Goal: Task Accomplishment & Management: Use online tool/utility

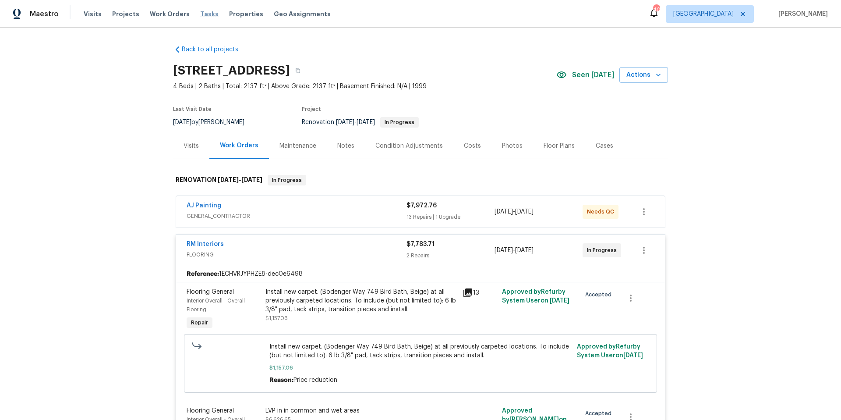
click at [206, 15] on span "Tasks" at bounding box center [209, 14] width 18 height 6
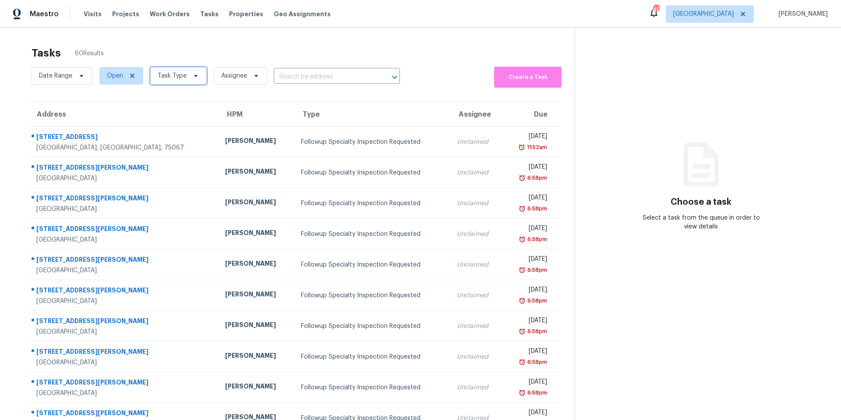
click at [196, 79] on icon at bounding box center [195, 75] width 7 height 7
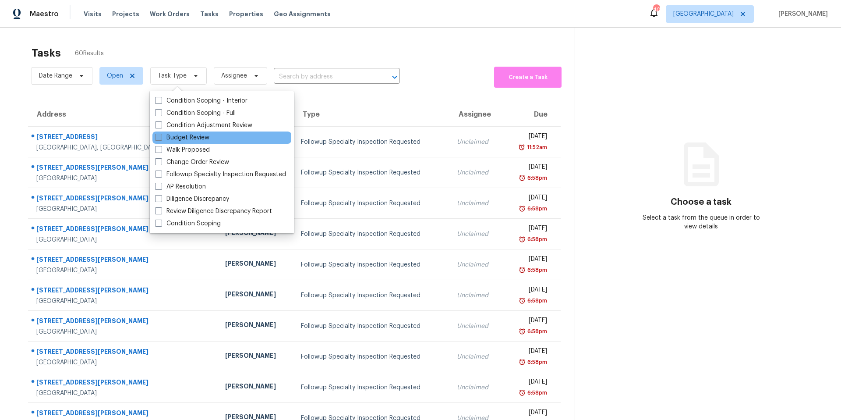
click at [201, 136] on label "Budget Review" at bounding box center [182, 137] width 54 height 9
click at [161, 136] on input "Budget Review" at bounding box center [158, 136] width 6 height 6
checkbox input "true"
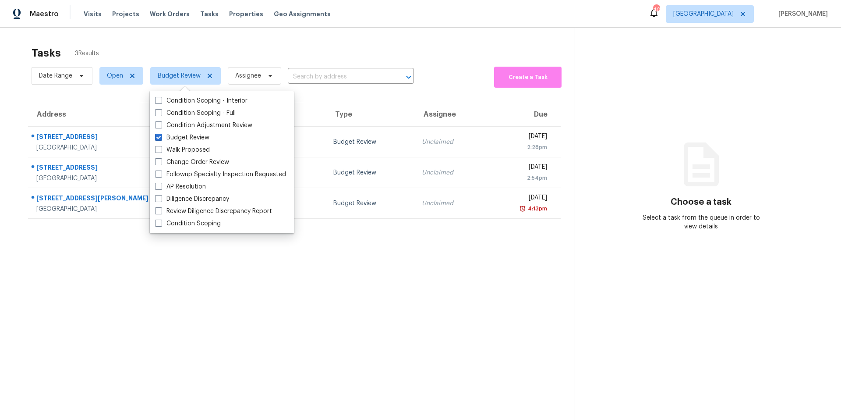
click at [247, 42] on div "Tasks 3 Results" at bounding box center [303, 53] width 543 height 23
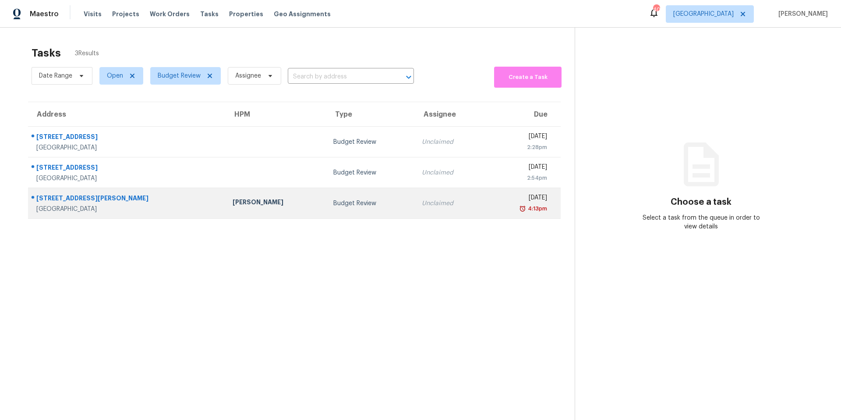
click at [263, 198] on div "[PERSON_NAME]" at bounding box center [276, 203] width 87 height 11
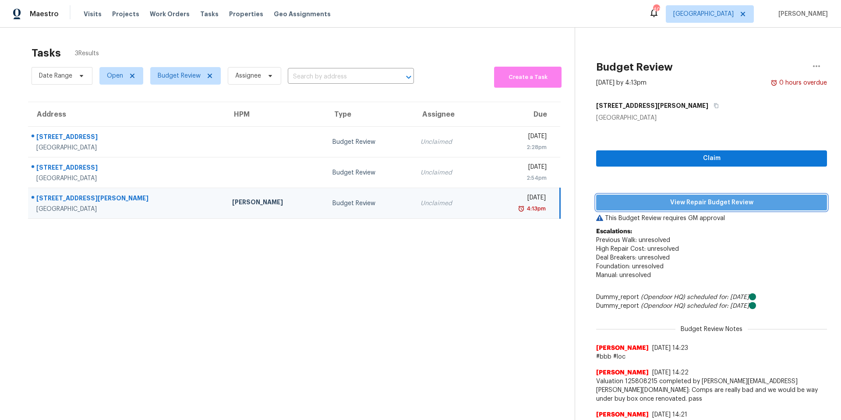
click at [717, 206] on span "View Repair Budget Review" at bounding box center [711, 202] width 217 height 11
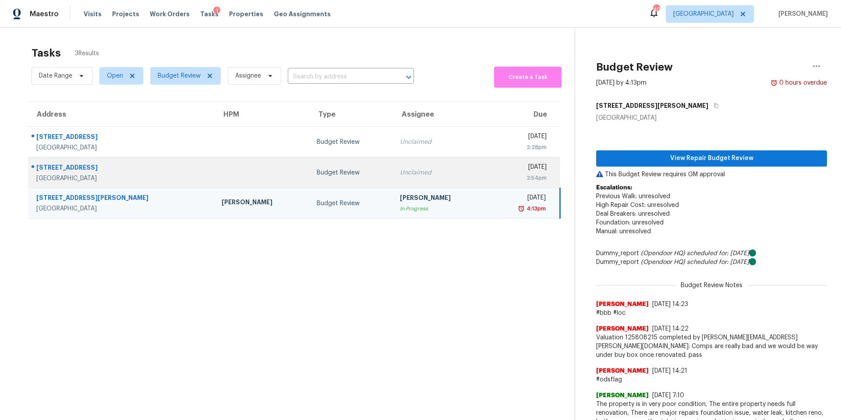
click at [339, 183] on td "Budget Review" at bounding box center [351, 172] width 83 height 31
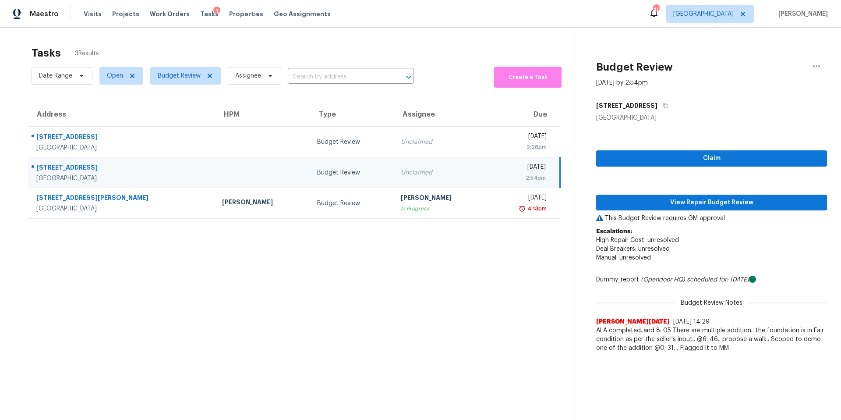
drag, startPoint x: 627, startPoint y: 191, endPoint x: 628, endPoint y: 195, distance: 5.0
click at [628, 192] on div "Claim View Repair Budget Review This Budget Review requires GM approval Escalat…" at bounding box center [711, 239] width 231 height 234
click at [628, 199] on span "View Repair Budget Review" at bounding box center [711, 202] width 217 height 11
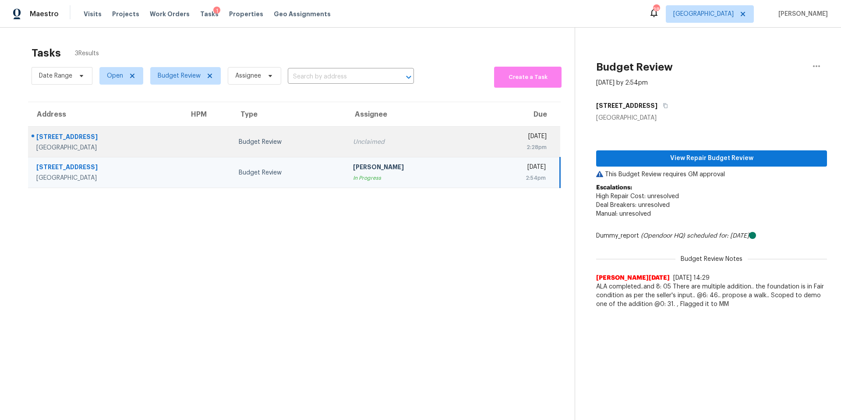
click at [353, 130] on td "Unclaimed" at bounding box center [411, 142] width 131 height 31
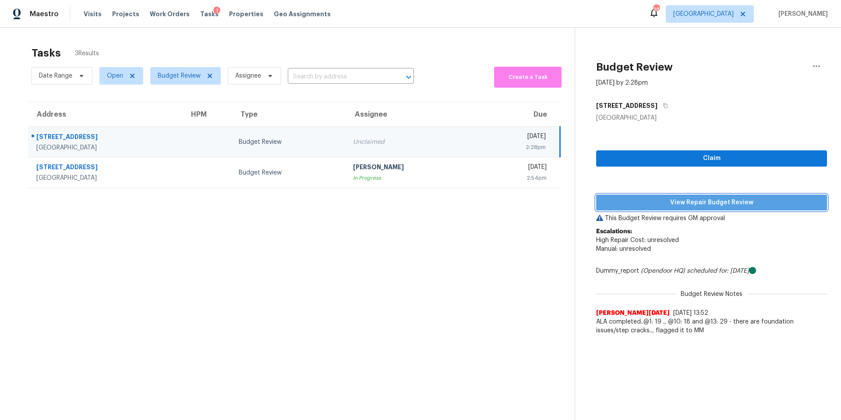
click at [670, 203] on span "View Repair Budget Review" at bounding box center [711, 202] width 217 height 11
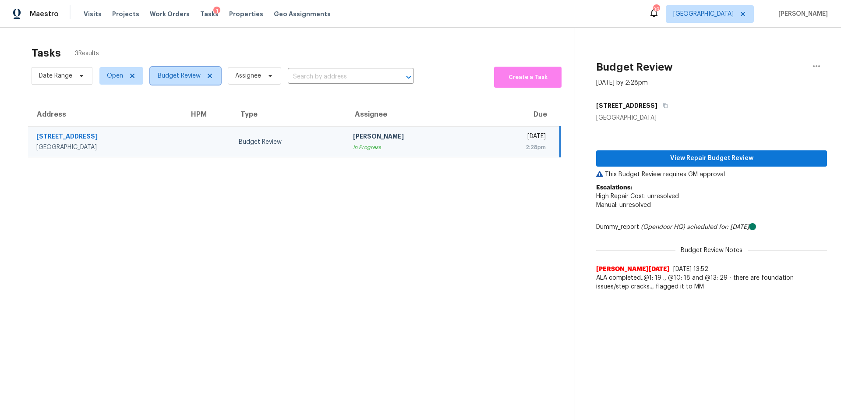
click at [199, 77] on span "Budget Review" at bounding box center [179, 75] width 43 height 9
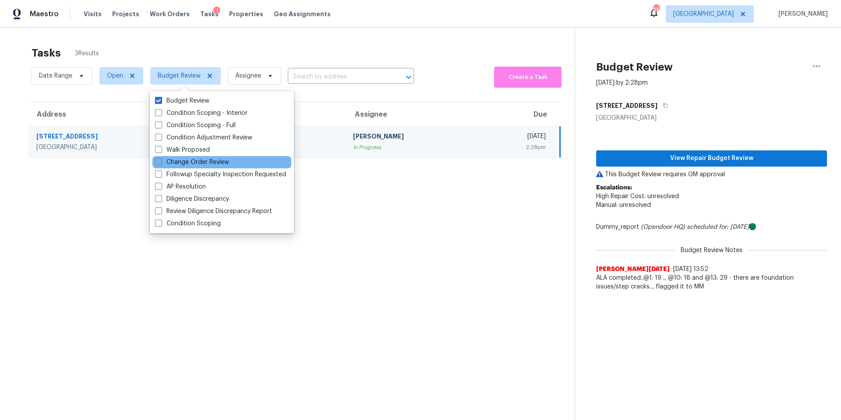
click at [181, 161] on label "Change Order Review" at bounding box center [192, 162] width 74 height 9
click at [161, 161] on input "Change Order Review" at bounding box center [158, 161] width 6 height 6
checkbox input "true"
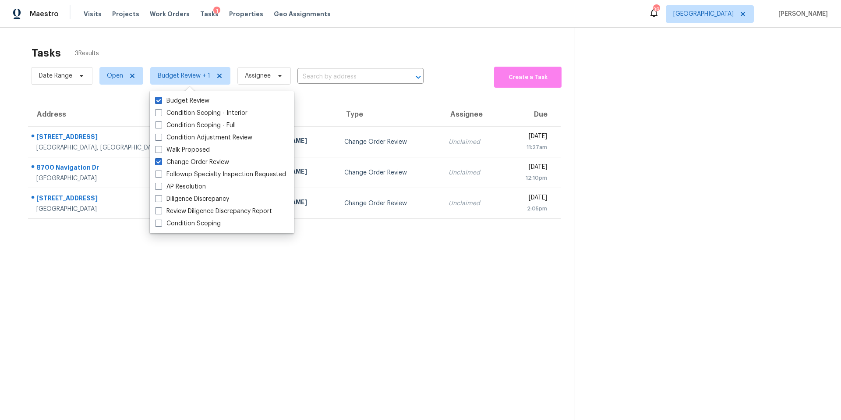
click at [373, 101] on section "Tasks 3 Results Date Range Open Budget Review + 1 Assignee ​ Create a Task Addr…" at bounding box center [294, 245] width 561 height 406
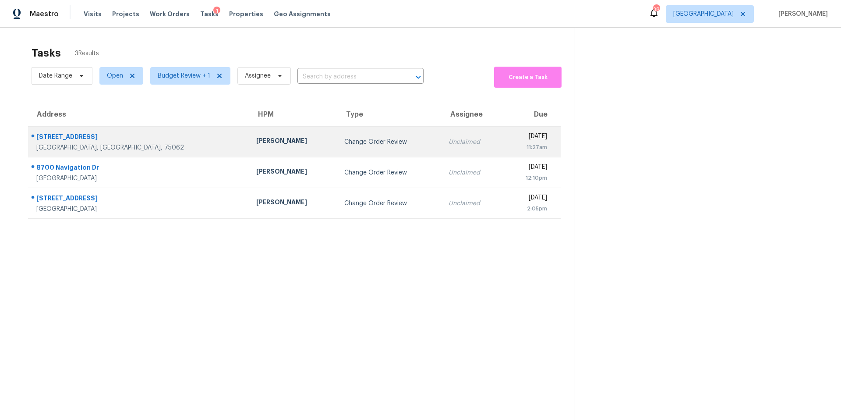
click at [256, 143] on div "[PERSON_NAME]" at bounding box center [293, 141] width 74 height 11
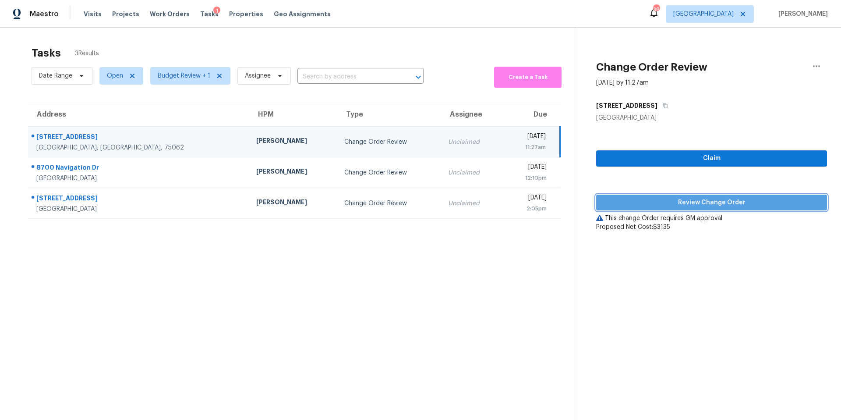
click at [671, 206] on span "Review Change Order" at bounding box center [711, 202] width 217 height 11
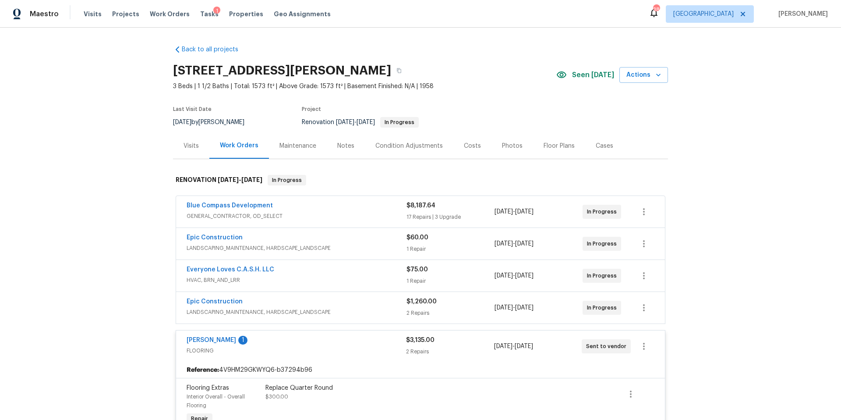
click at [472, 147] on div "Costs" at bounding box center [472, 146] width 17 height 9
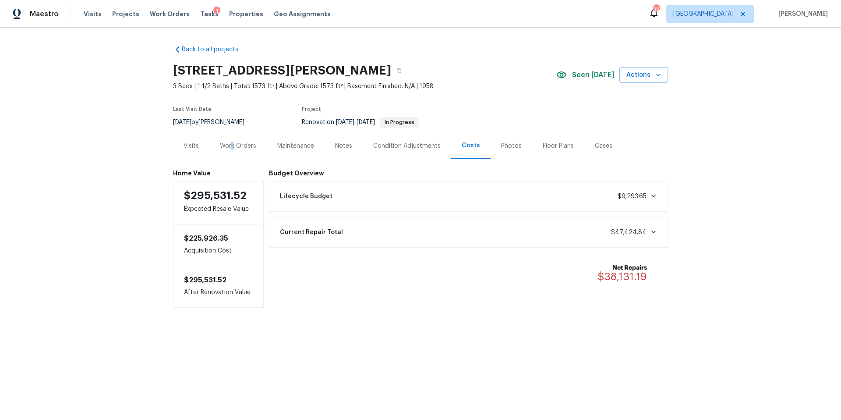
click at [234, 144] on div "Work Orders" at bounding box center [238, 146] width 36 height 9
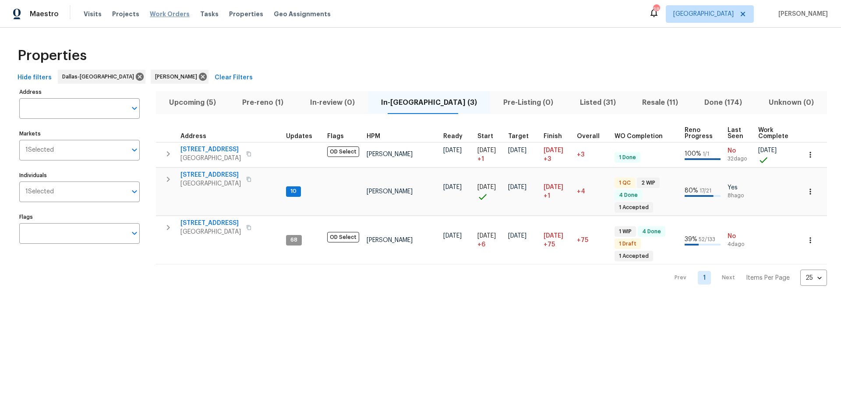
click at [174, 14] on span "Work Orders" at bounding box center [170, 14] width 40 height 9
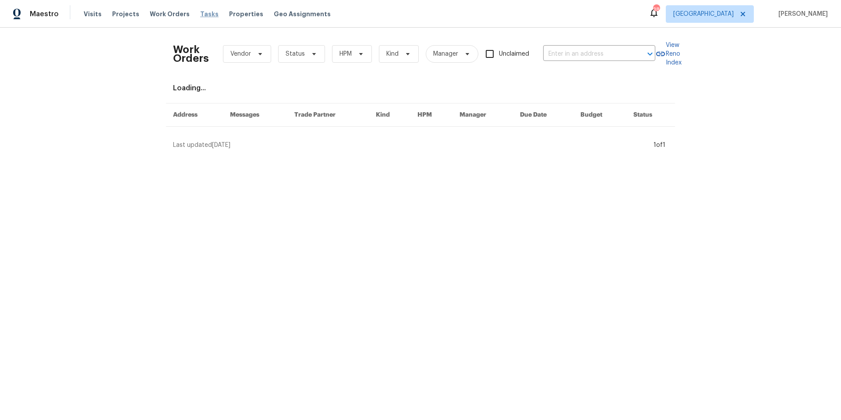
click at [207, 16] on span "Tasks" at bounding box center [209, 14] width 18 height 6
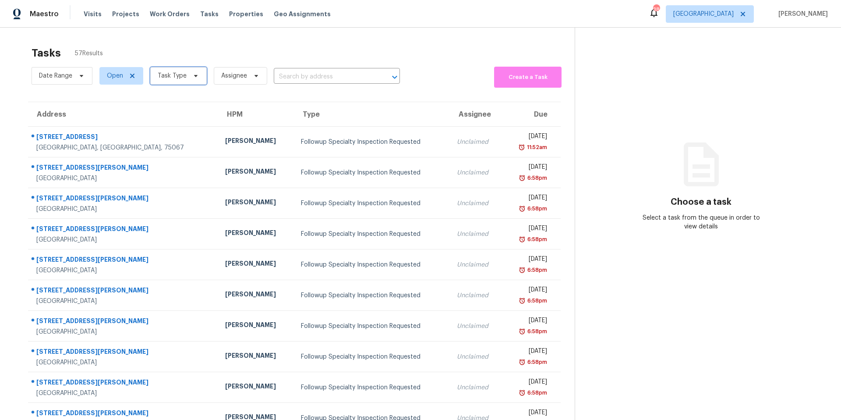
click at [190, 73] on span at bounding box center [195, 75] width 10 height 7
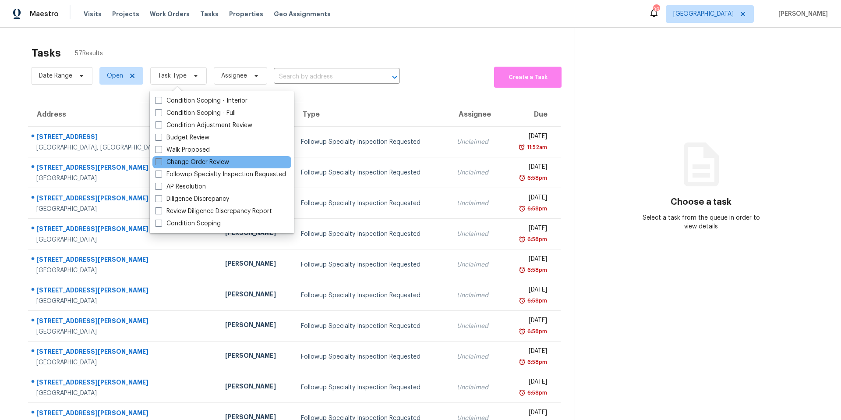
click at [188, 160] on label "Change Order Review" at bounding box center [192, 162] width 74 height 9
click at [161, 160] on input "Change Order Review" at bounding box center [158, 161] width 6 height 6
checkbox input "true"
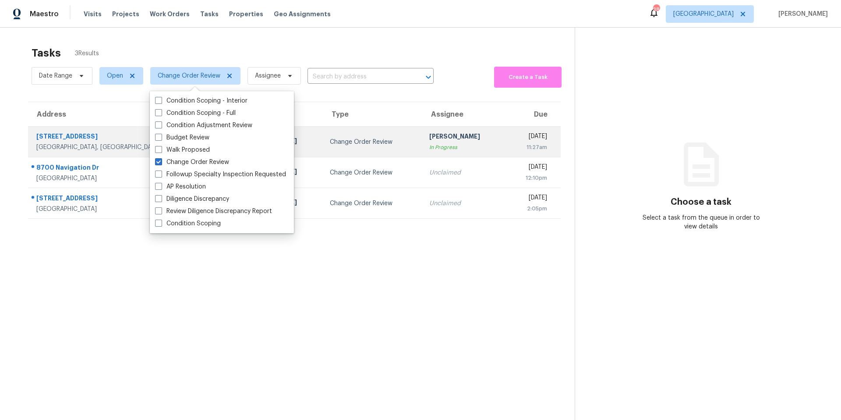
click at [111, 138] on div "[STREET_ADDRESS]" at bounding box center [134, 137] width 196 height 11
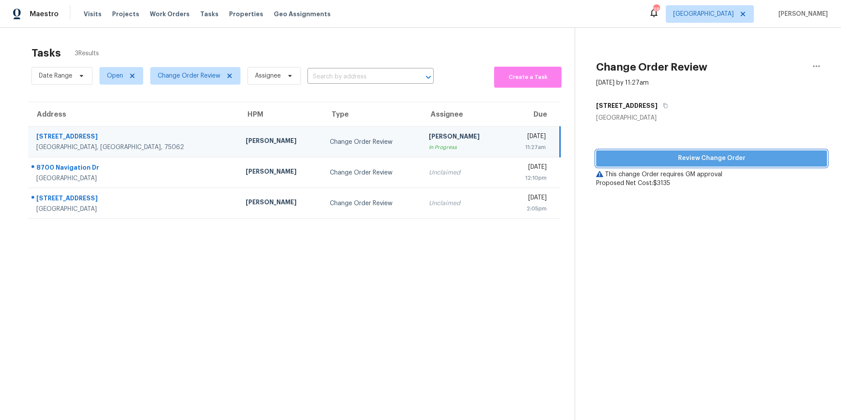
click at [614, 152] on button "Review Change Order" at bounding box center [711, 158] width 231 height 16
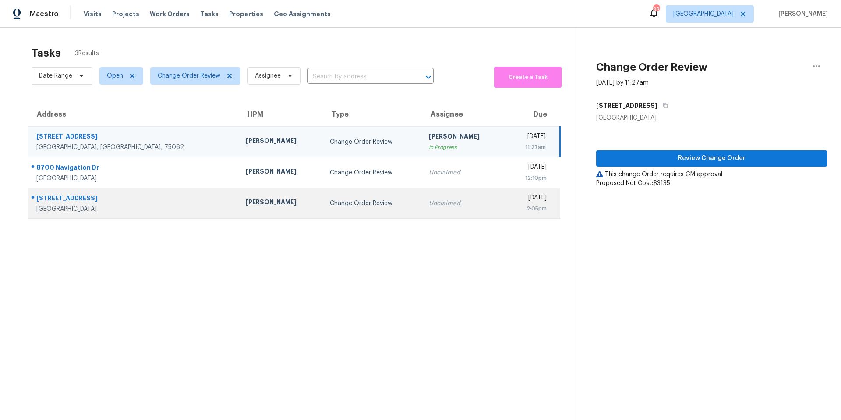
click at [246, 208] on div "[PERSON_NAME]" at bounding box center [281, 203] width 70 height 11
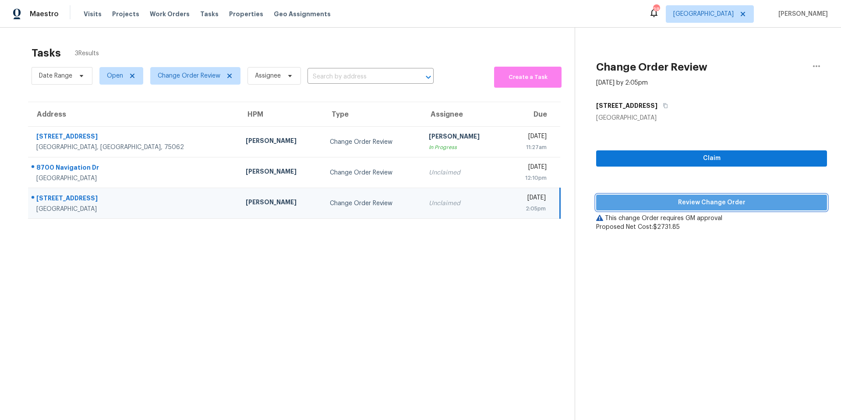
click at [610, 199] on span "Review Change Order" at bounding box center [711, 202] width 217 height 11
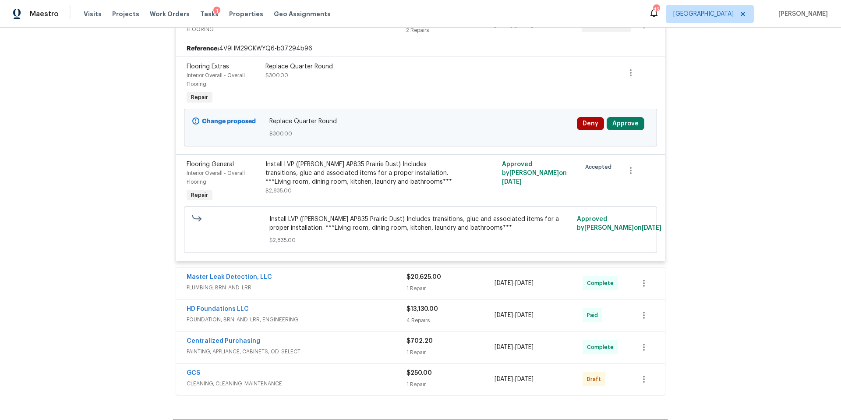
scroll to position [323, 0]
click at [610, 121] on button "Approve" at bounding box center [626, 122] width 38 height 13
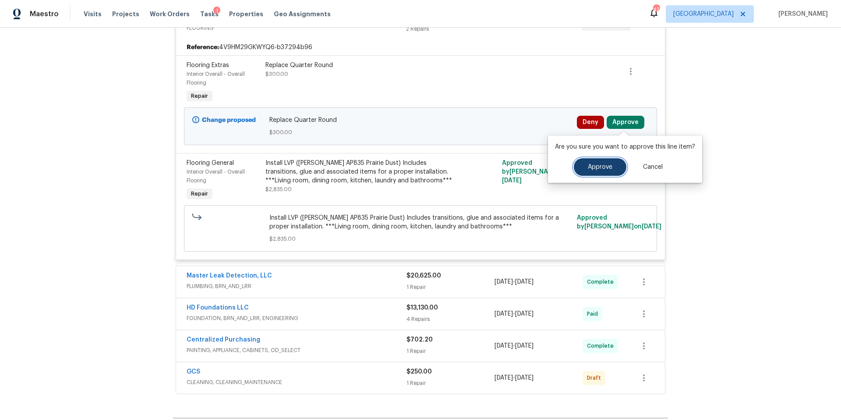
click at [600, 161] on button "Approve" at bounding box center [600, 167] width 53 height 18
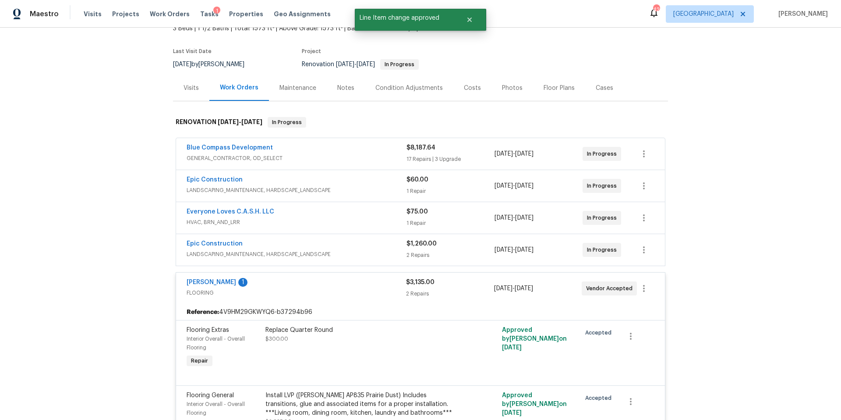
scroll to position [0, 0]
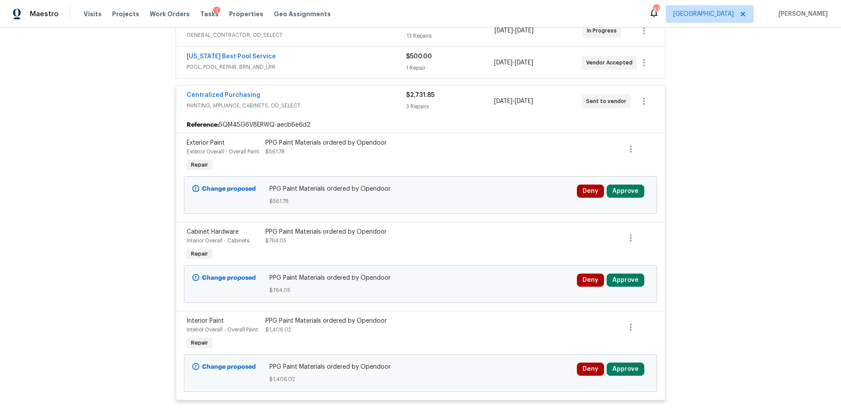
scroll to position [222, 0]
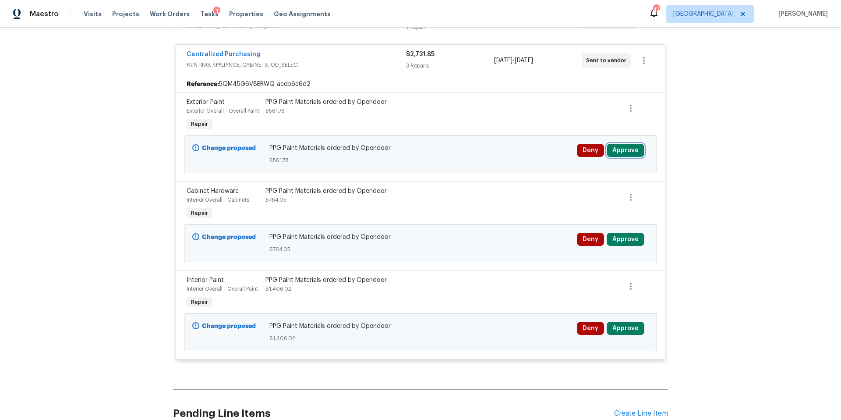
click at [623, 150] on button "Approve" at bounding box center [626, 150] width 38 height 13
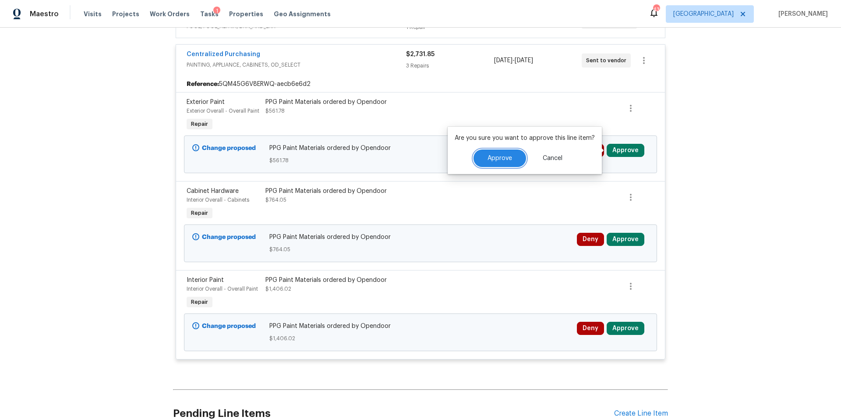
drag, startPoint x: 508, startPoint y: 155, endPoint x: 512, endPoint y: 157, distance: 4.9
click at [512, 157] on button "Approve" at bounding box center [500, 158] width 53 height 18
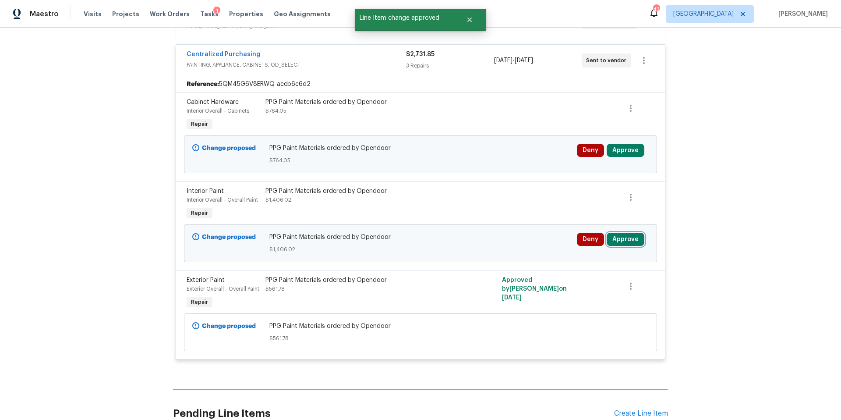
click at [625, 235] on button "Approve" at bounding box center [626, 239] width 38 height 13
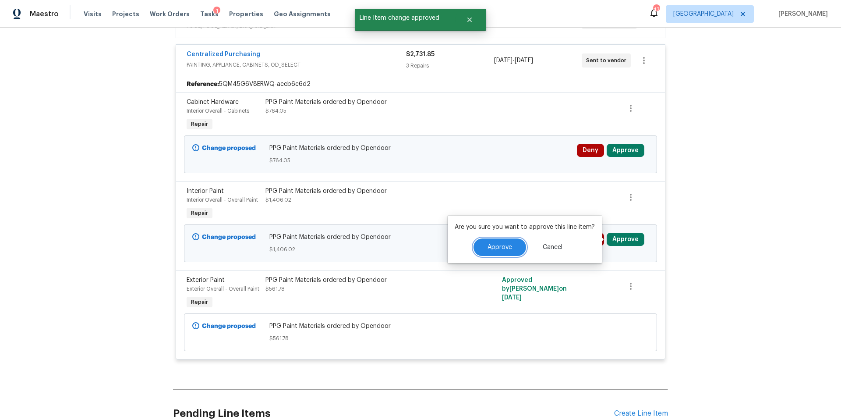
drag, startPoint x: 517, startPoint y: 248, endPoint x: 602, endPoint y: 189, distance: 103.3
click at [519, 247] on button "Approve" at bounding box center [500, 247] width 53 height 18
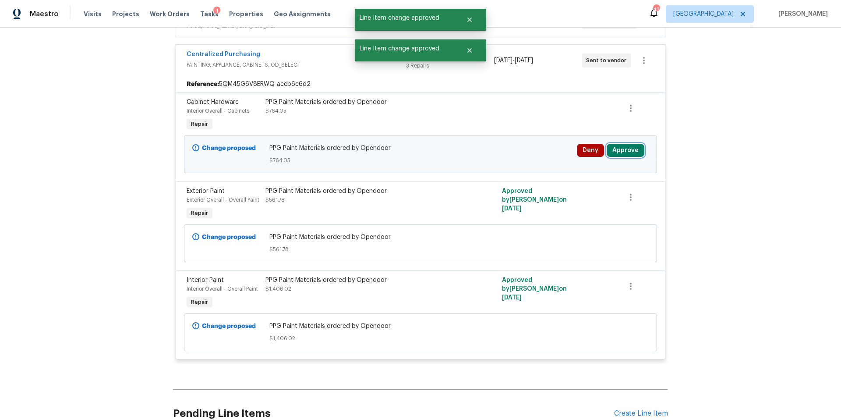
click at [634, 148] on button "Approve" at bounding box center [626, 150] width 38 height 13
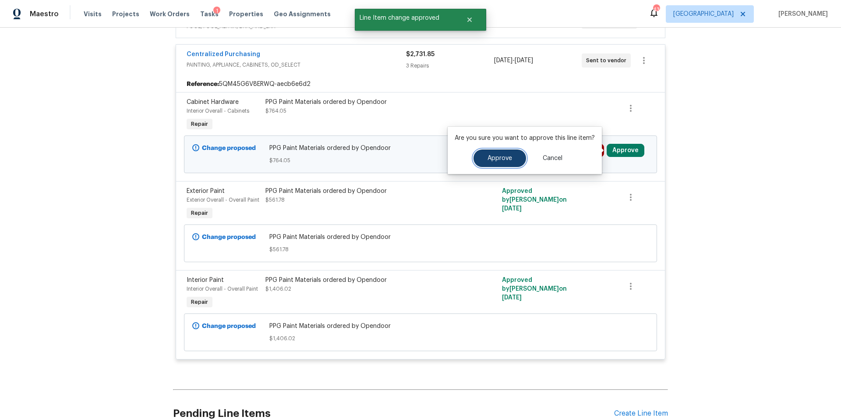
click at [501, 156] on span "Approve" at bounding box center [500, 158] width 25 height 7
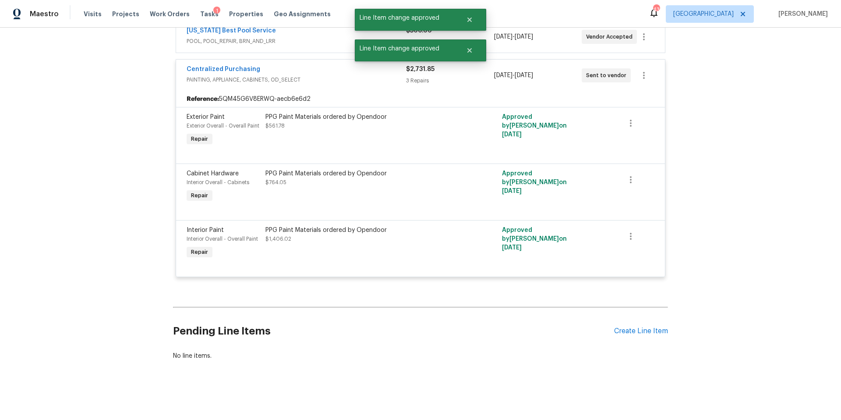
scroll to position [207, 0]
